Goal: Information Seeking & Learning: Compare options

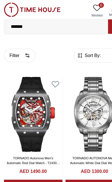
click at [83, 101] on img at bounding box center [82, 100] width 51 height 66
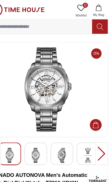
click at [40, 135] on img at bounding box center [45, 136] width 10 height 13
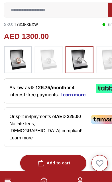
scroll to position [106, 0]
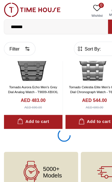
scroll to position [3246, 0]
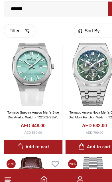
scroll to position [3969, 0]
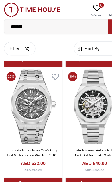
scroll to position [4631, 0]
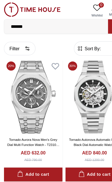
click at [85, 96] on img at bounding box center [82, 85] width 51 height 66
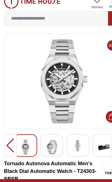
click at [48, 131] on img at bounding box center [45, 136] width 10 height 13
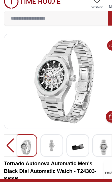
click at [67, 132] on img at bounding box center [68, 136] width 10 height 13
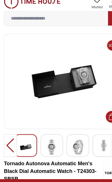
click at [48, 135] on img at bounding box center [45, 136] width 10 height 13
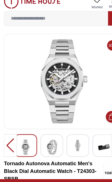
click at [66, 130] on img at bounding box center [68, 135] width 10 height 10
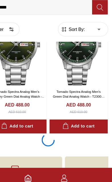
scroll to position [5431, 0]
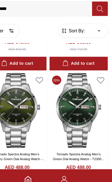
scroll to position [5437, 0]
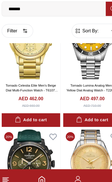
scroll to position [6379, 0]
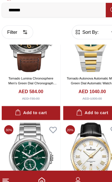
scroll to position [6209, 0]
